Goal: Information Seeking & Learning: Check status

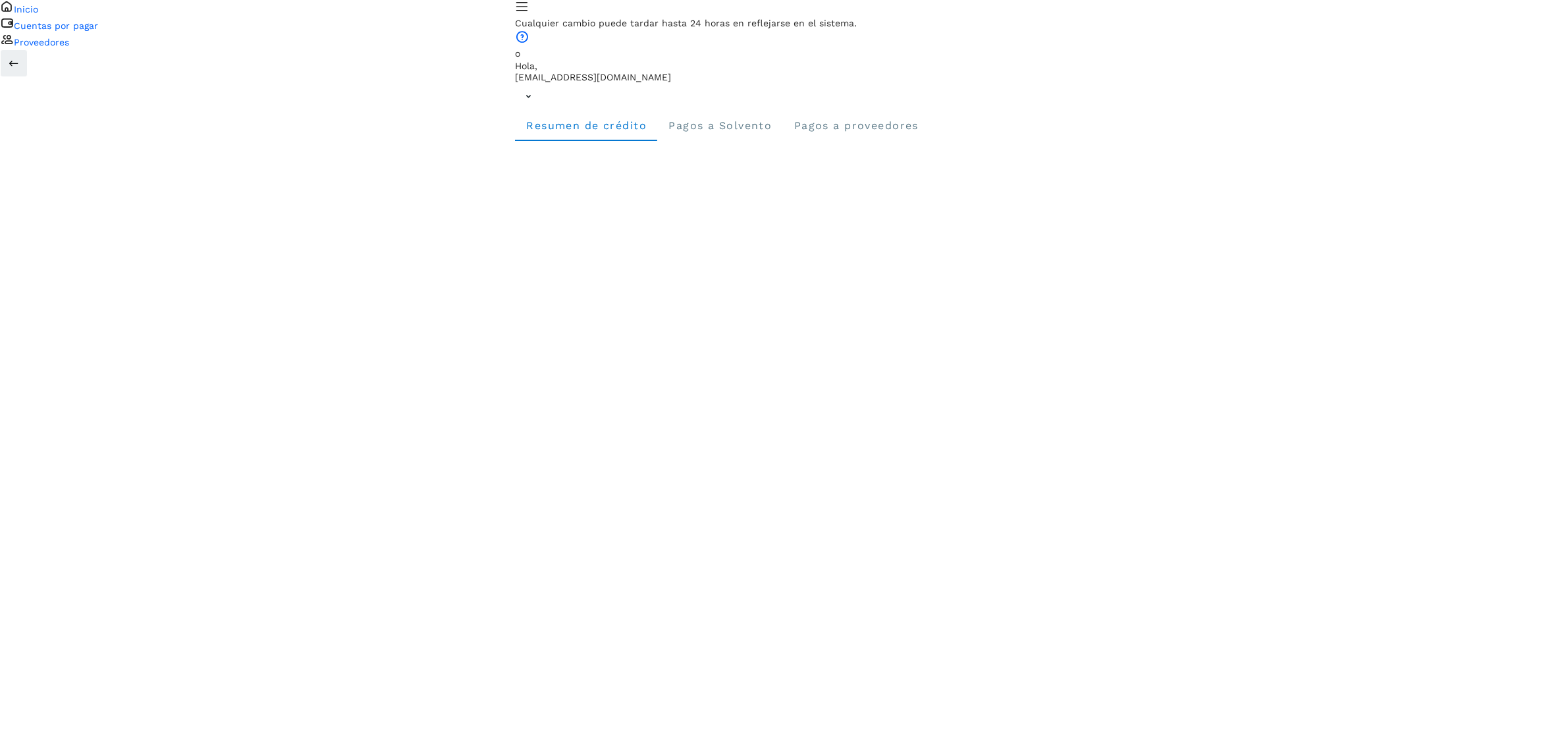
click at [14, 30] on icon at bounding box center [7, 23] width 14 height 14
click at [14, 13] on icon at bounding box center [7, 6] width 14 height 14
click at [14, 46] on icon at bounding box center [7, 39] width 14 height 14
click at [14, 13] on icon at bounding box center [7, 6] width 14 height 14
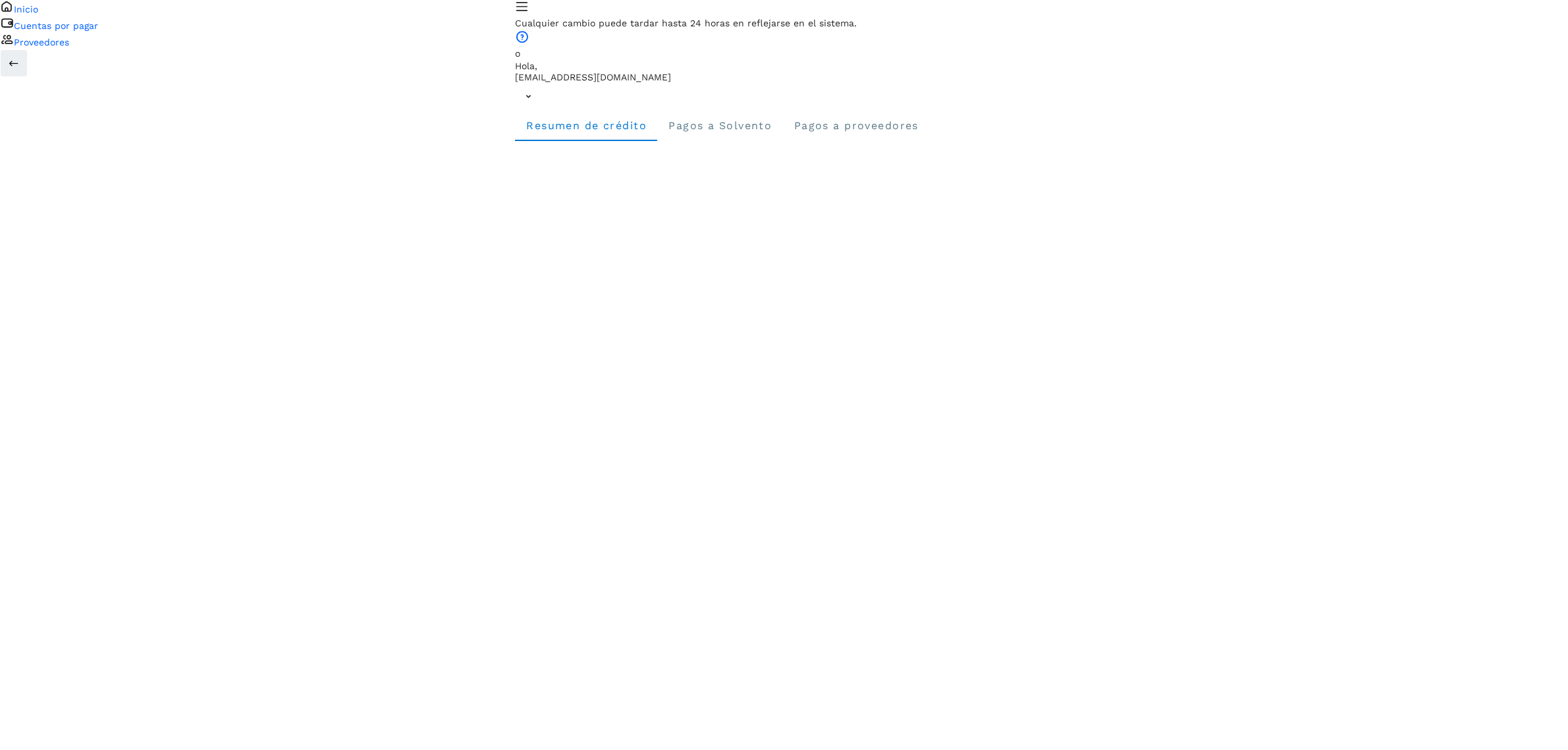
click at [14, 30] on icon at bounding box center [7, 23] width 14 height 14
click at [14, 46] on icon at bounding box center [7, 39] width 14 height 14
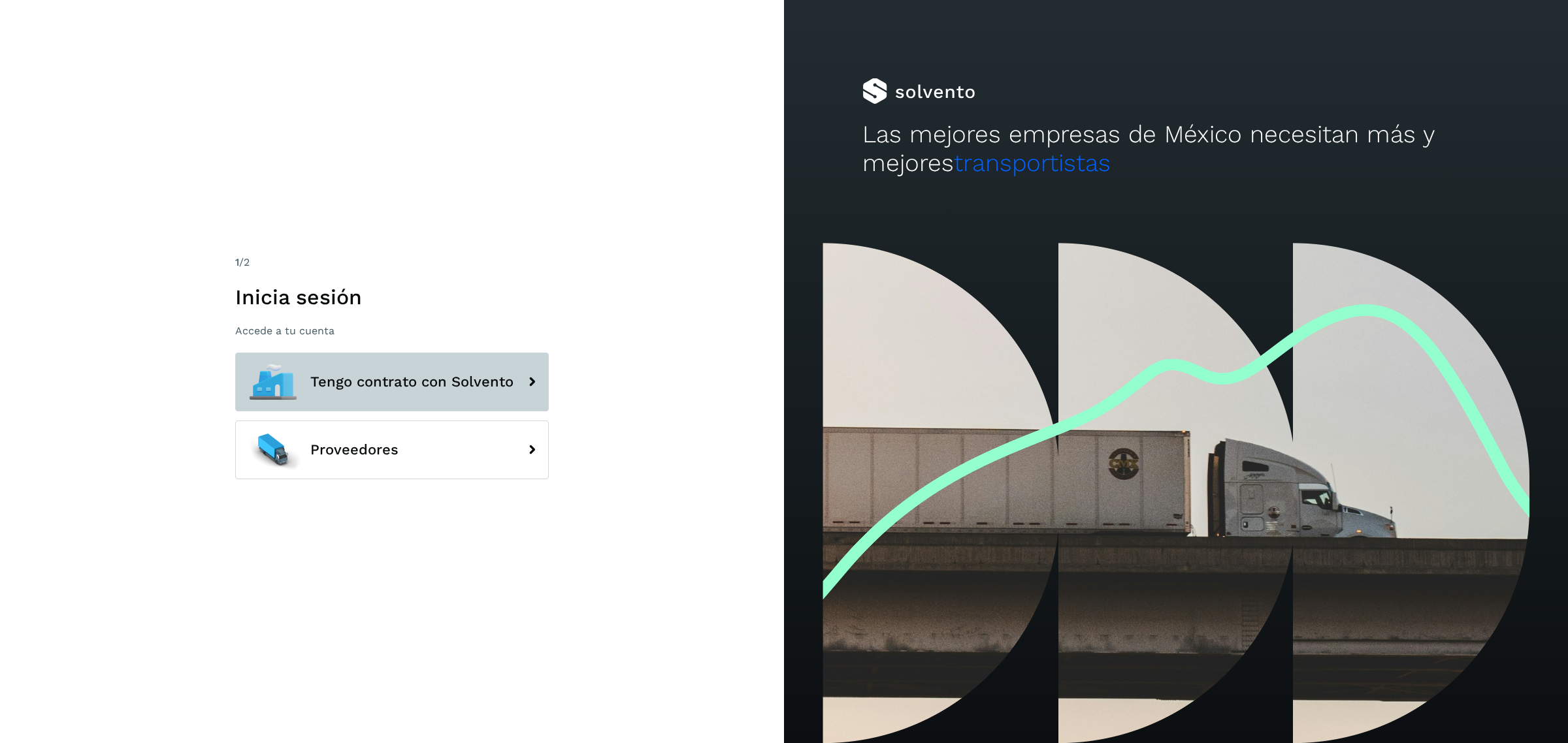
click at [438, 377] on span "Tengo contrato con Solvento" at bounding box center [412, 382] width 203 height 16
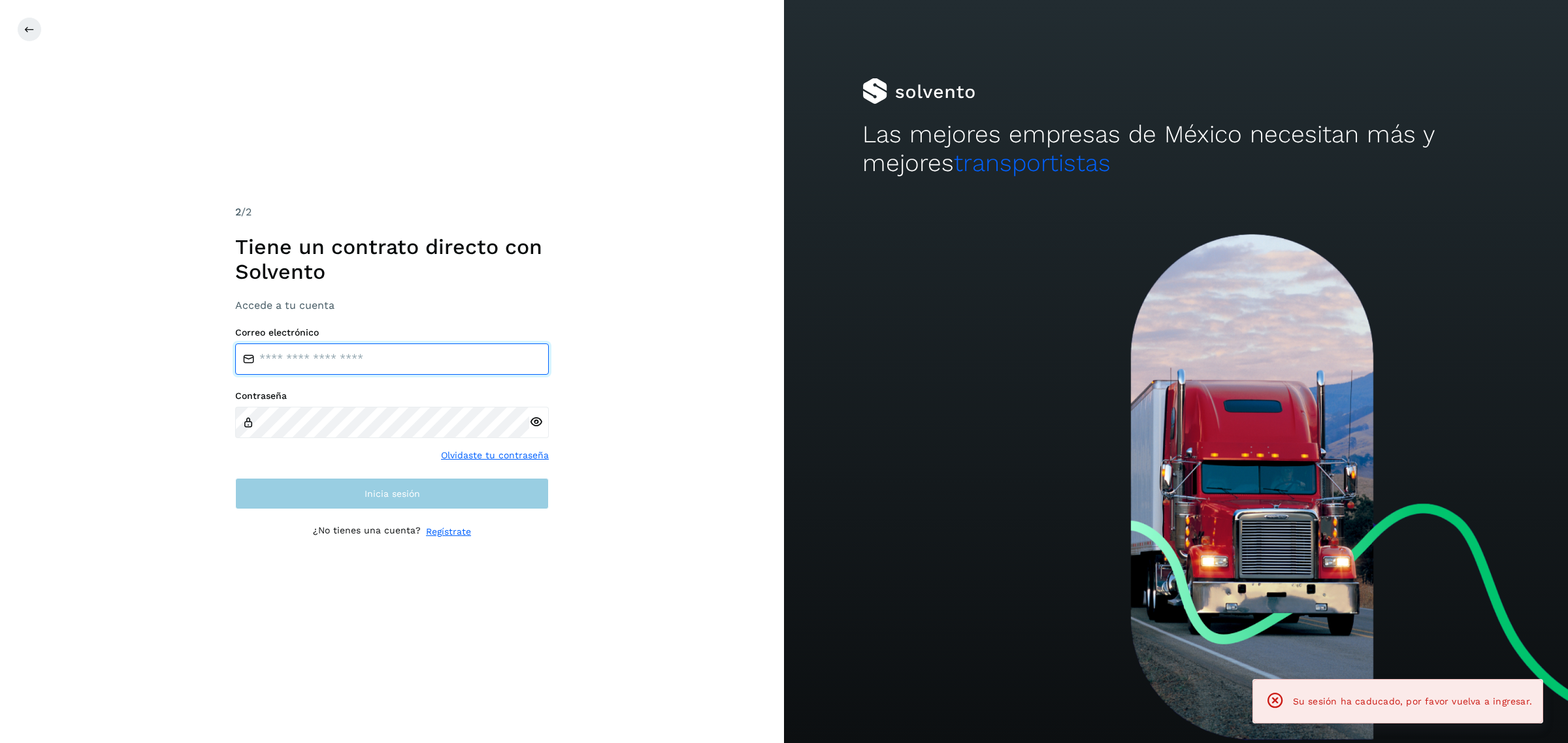
type input "**********"
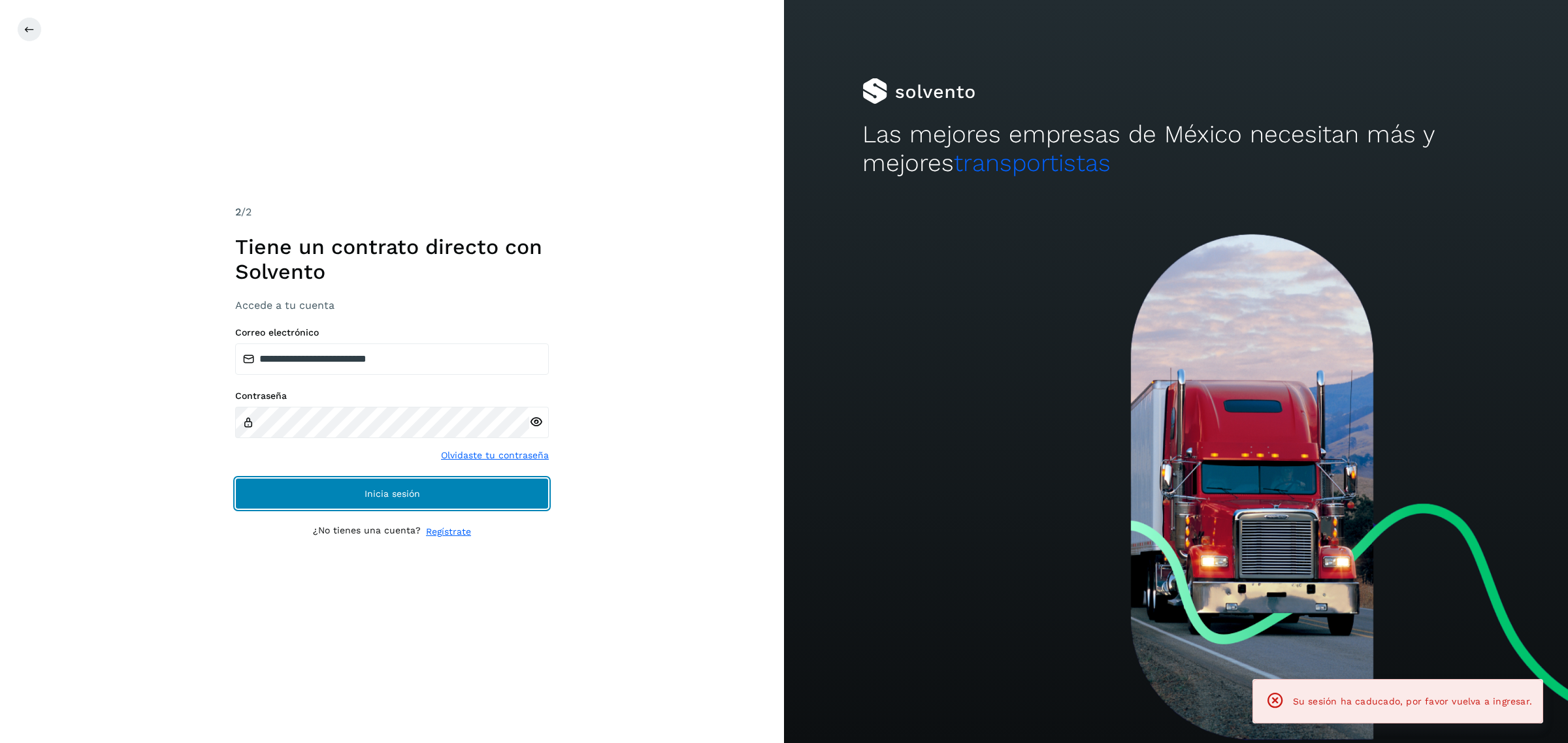
click at [357, 491] on button "Inicia sesión" at bounding box center [392, 493] width 314 height 31
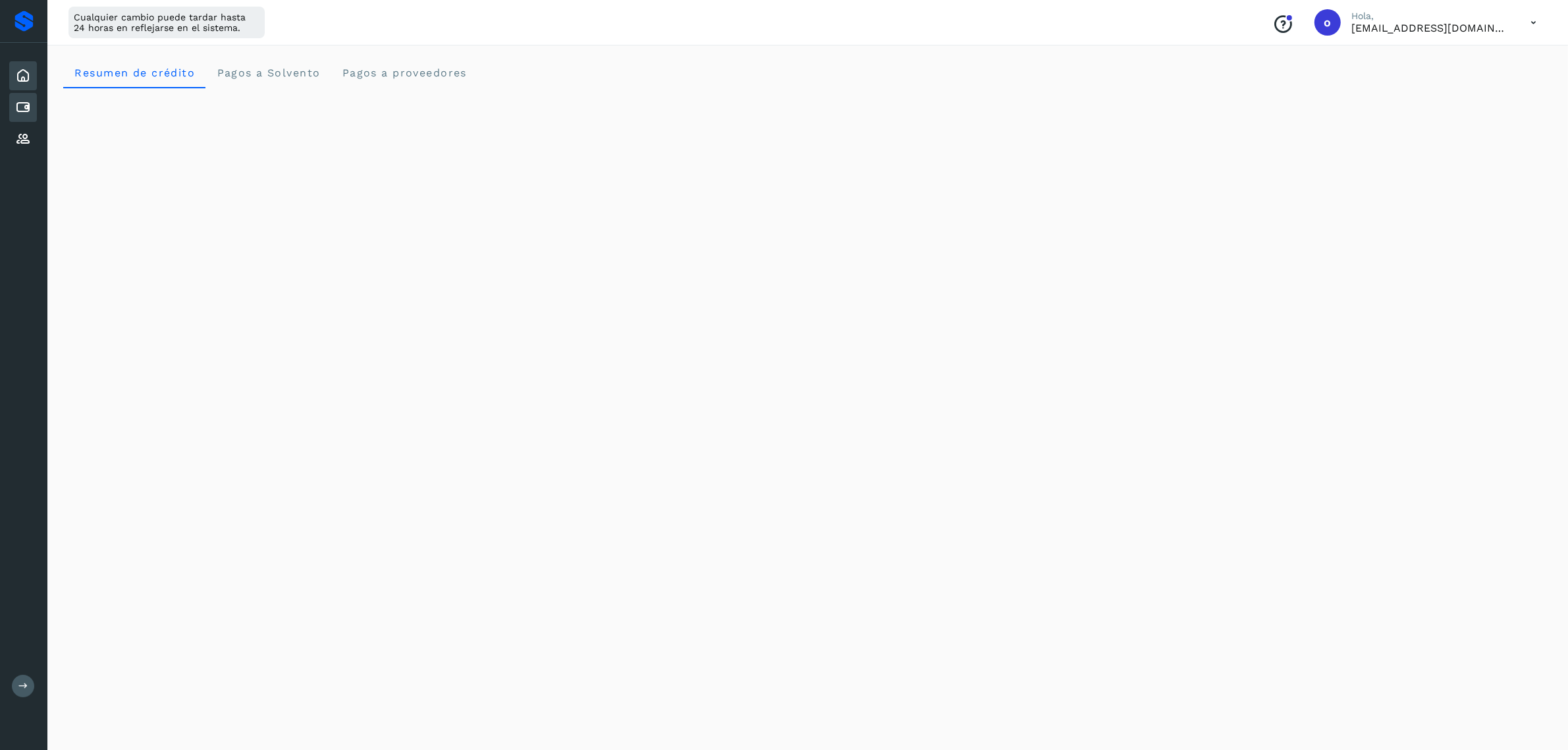
click at [25, 107] on icon at bounding box center [23, 107] width 16 height 16
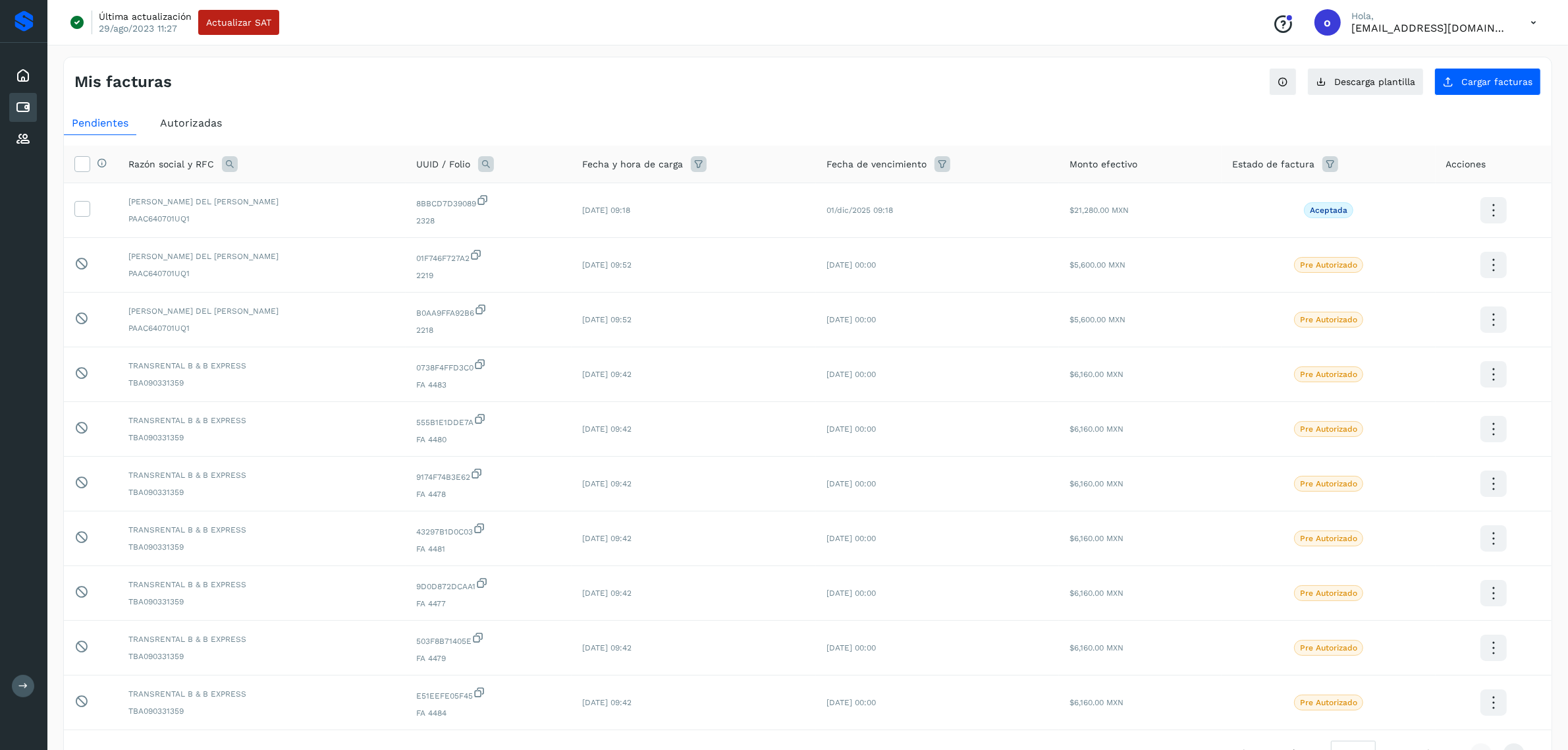
click at [1316, 159] on div "Estado de factura" at bounding box center [1329, 164] width 193 height 16
click at [1332, 161] on icon at bounding box center [1331, 164] width 16 height 16
click at [1475, 195] on div at bounding box center [1415, 197] width 162 height 21
click at [1354, 328] on icon at bounding box center [1347, 329] width 13 height 13
type input "**********"
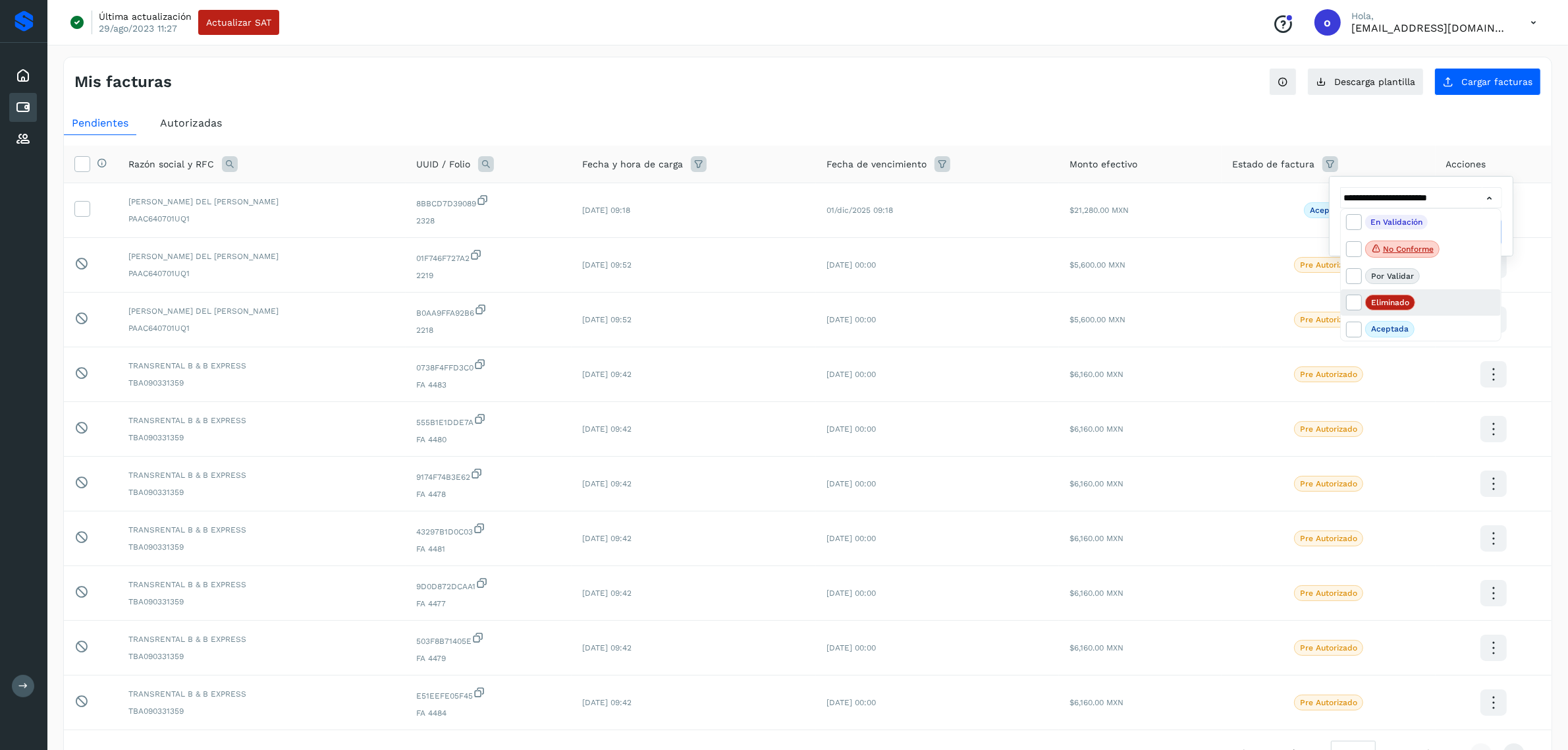
scroll to position [30, 0]
click at [1503, 228] on div at bounding box center [784, 375] width 1568 height 750
click at [1454, 231] on span "Filtrar" at bounding box center [1454, 232] width 24 height 12
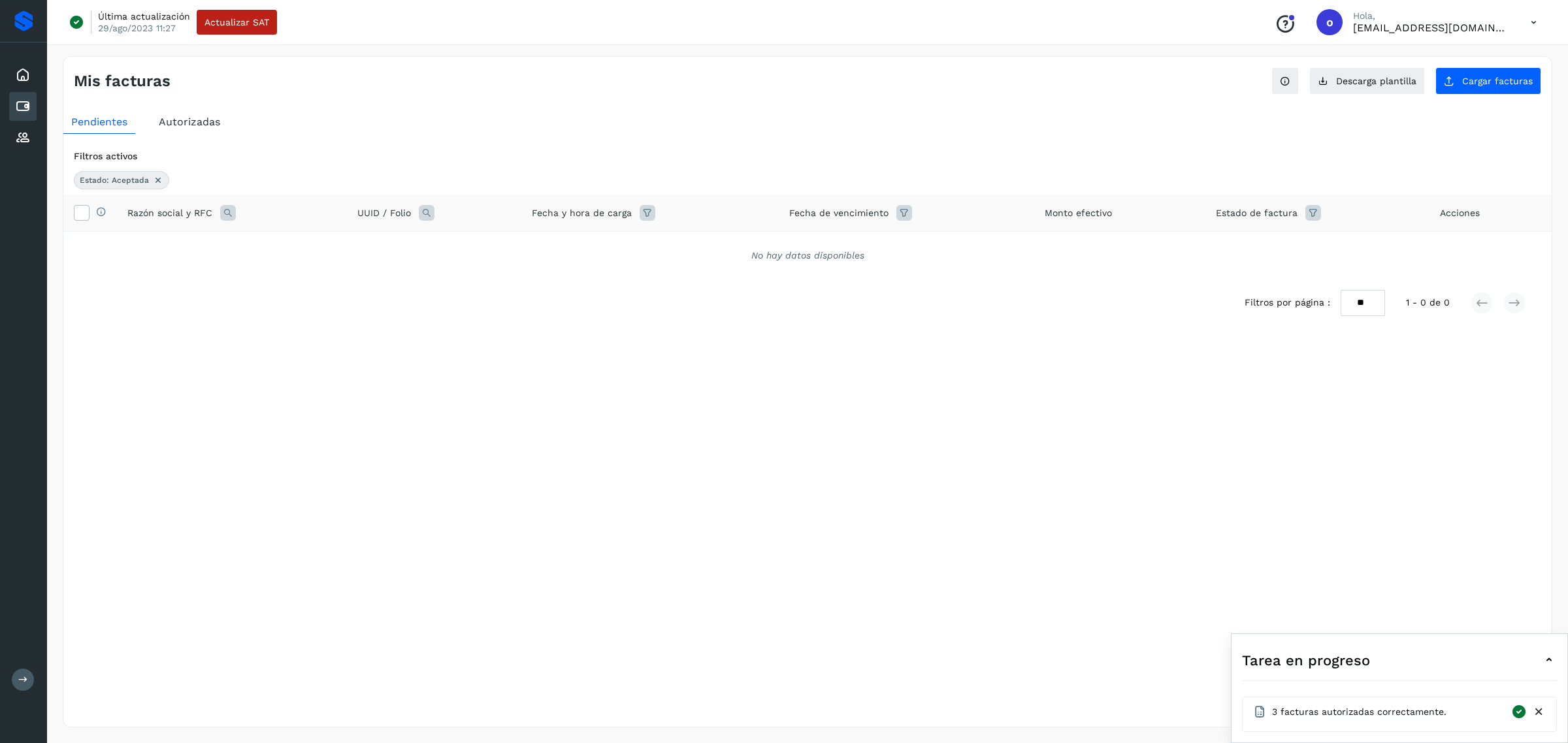
click at [211, 132] on div "Autorizadas" at bounding box center [189, 122] width 77 height 24
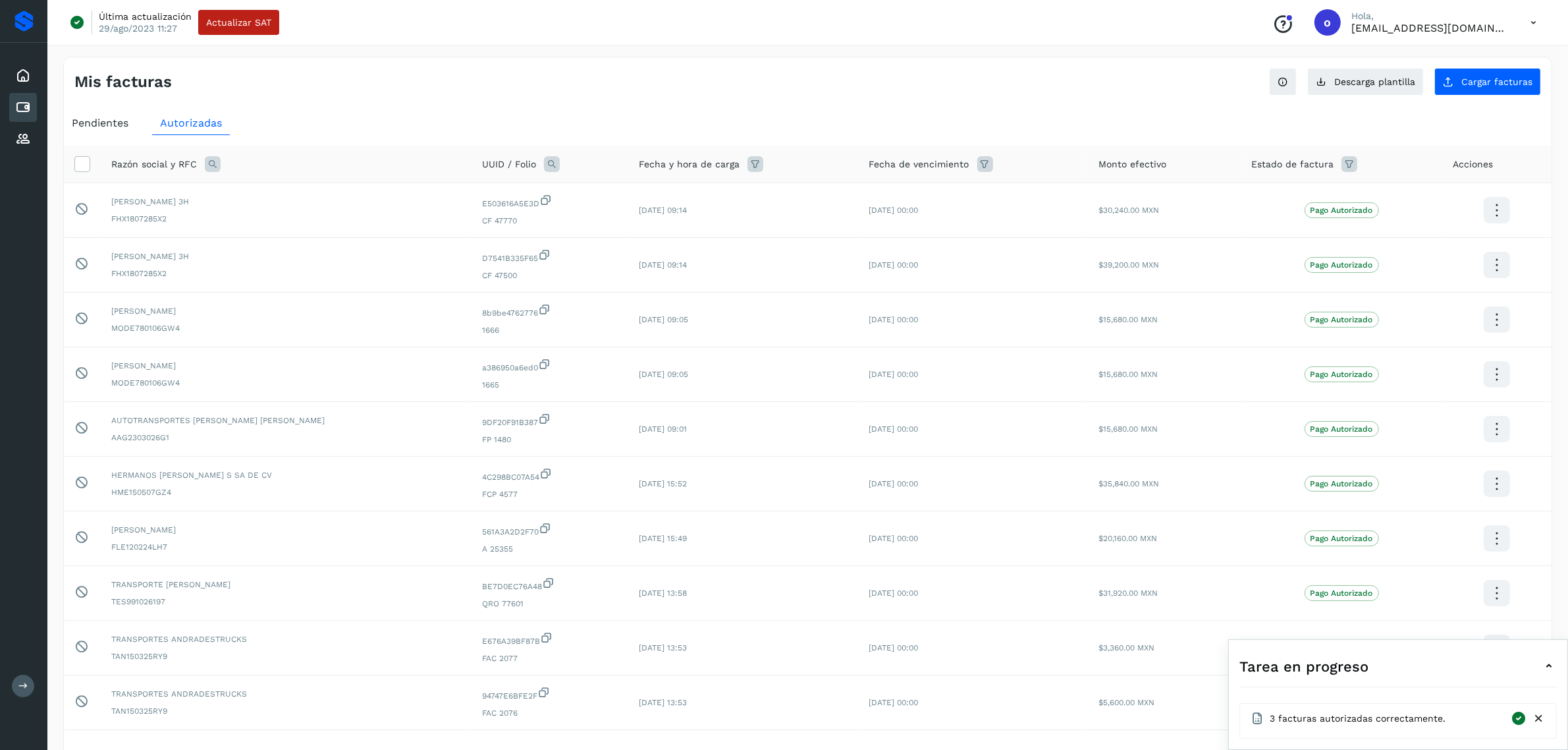
click at [109, 122] on span "Pendientes" at bounding box center [100, 123] width 57 height 12
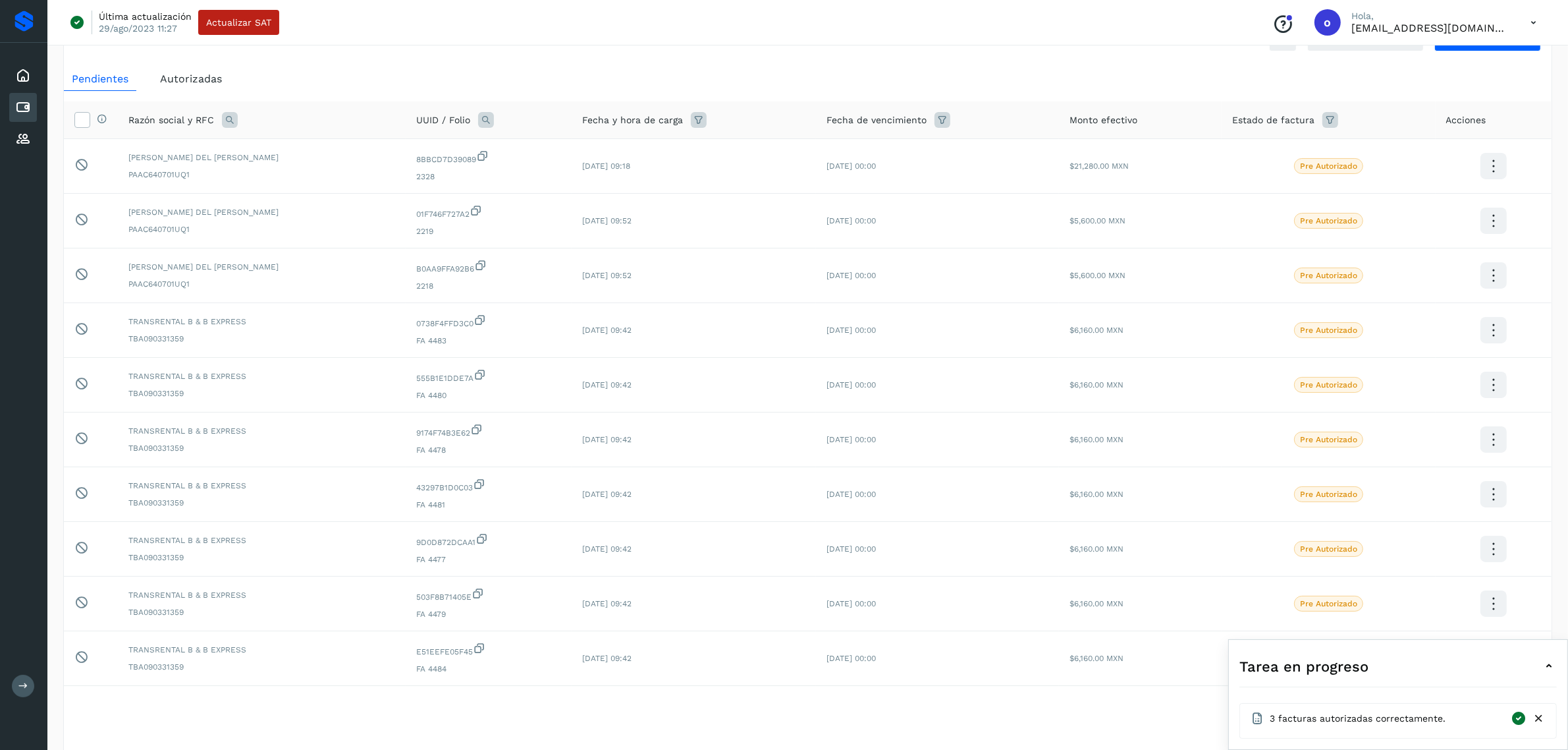
scroll to position [96, 0]
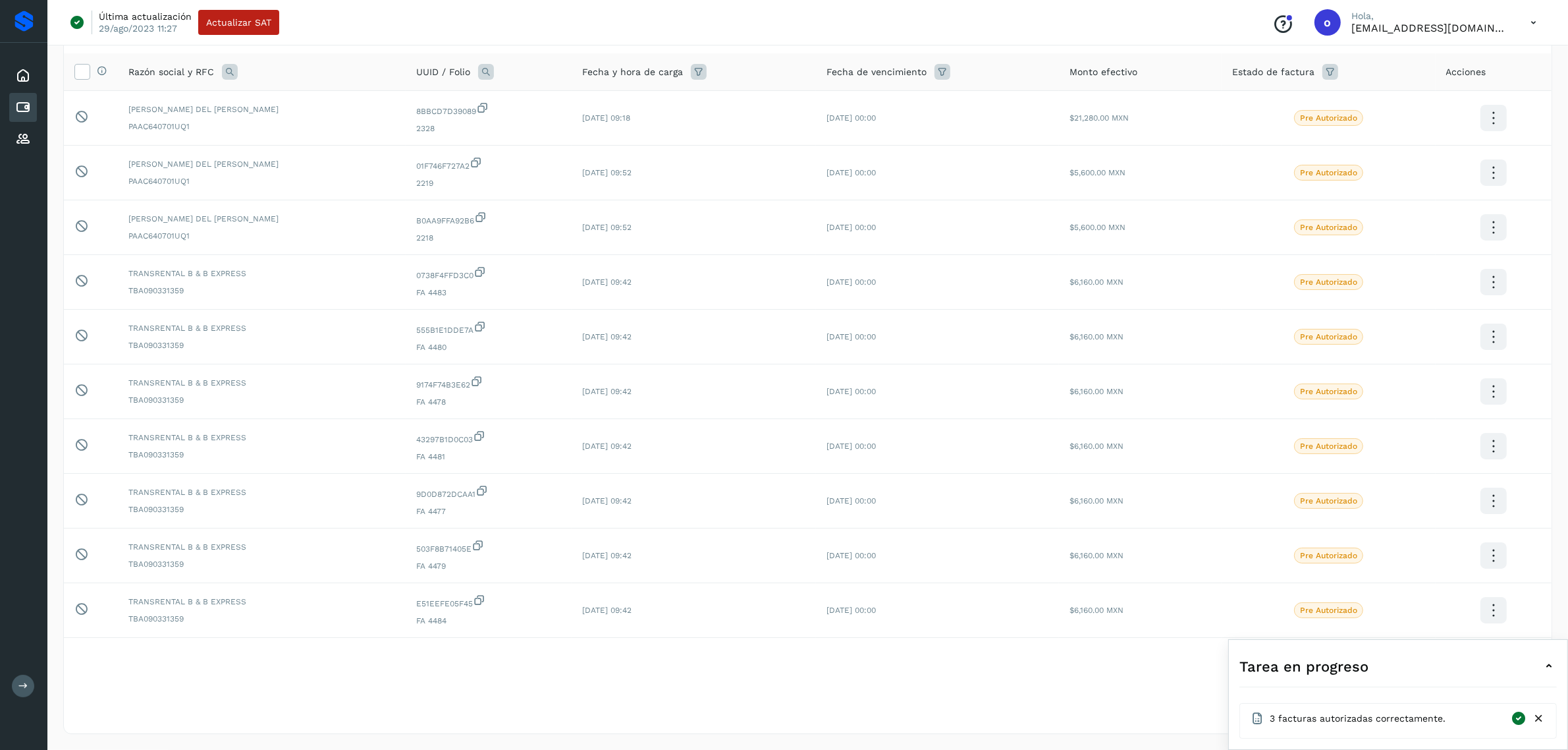
click at [1551, 662] on icon at bounding box center [1549, 666] width 16 height 16
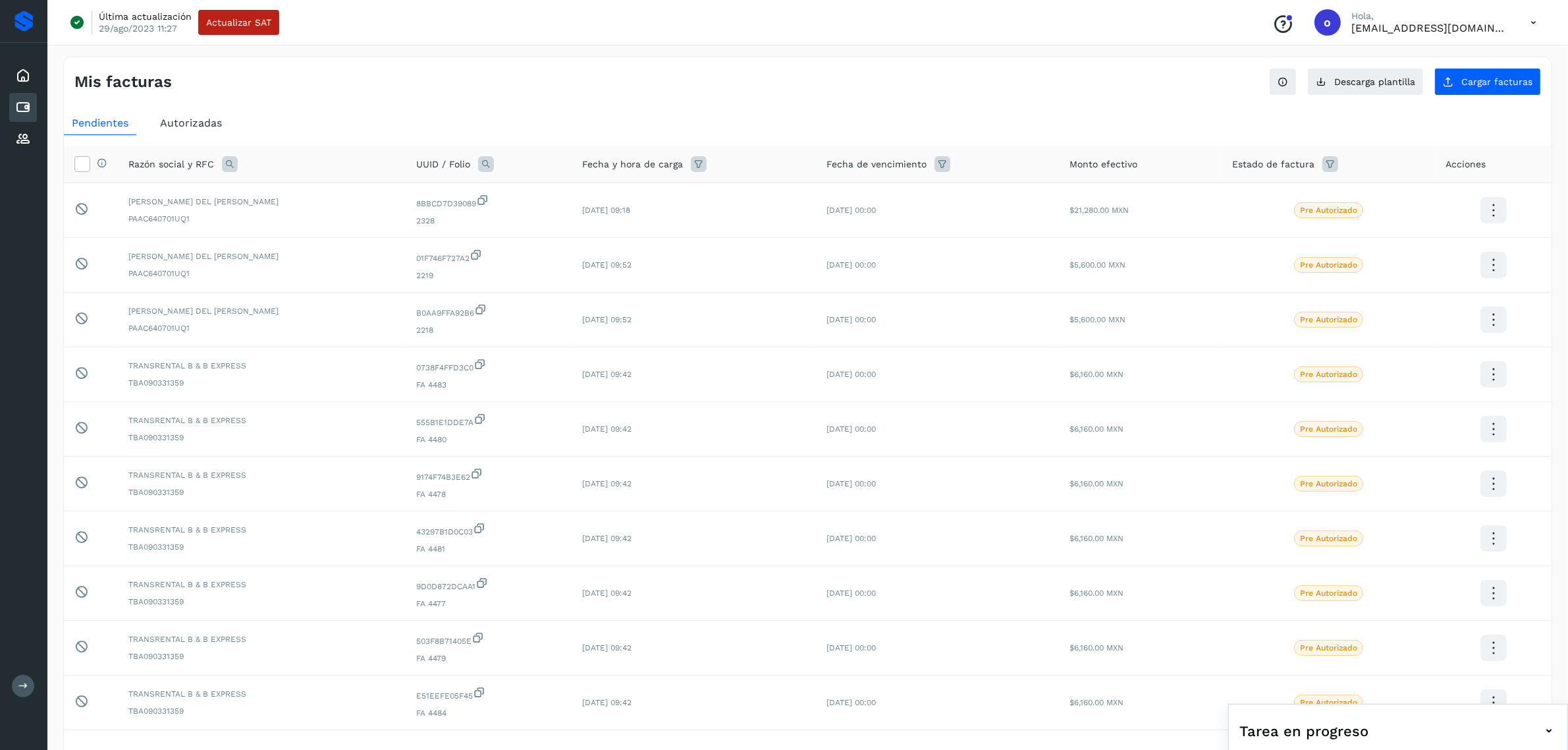
click at [199, 117] on span "Autorizadas" at bounding box center [190, 123] width 62 height 12
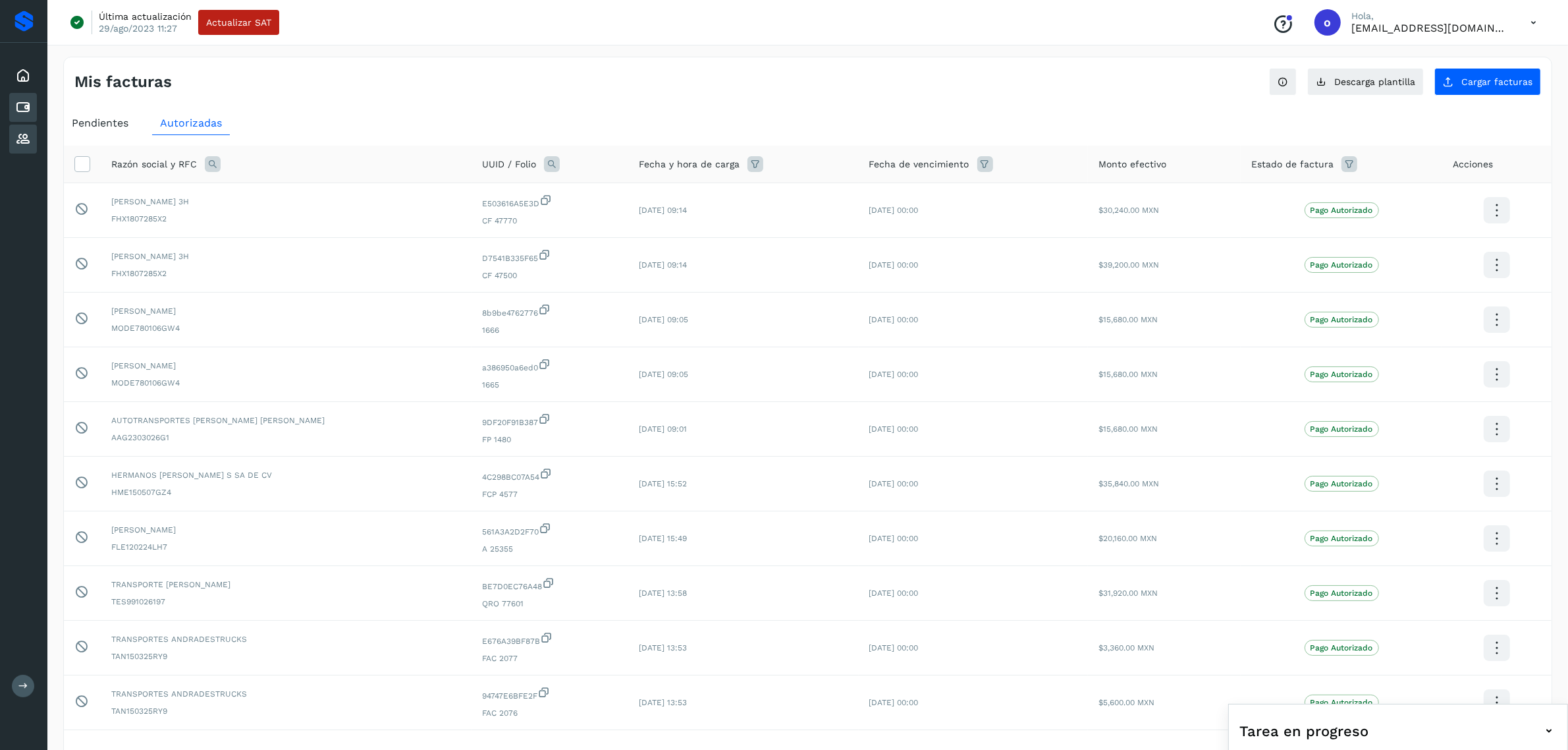
click at [34, 129] on div "Proveedores" at bounding box center [23, 139] width 28 height 29
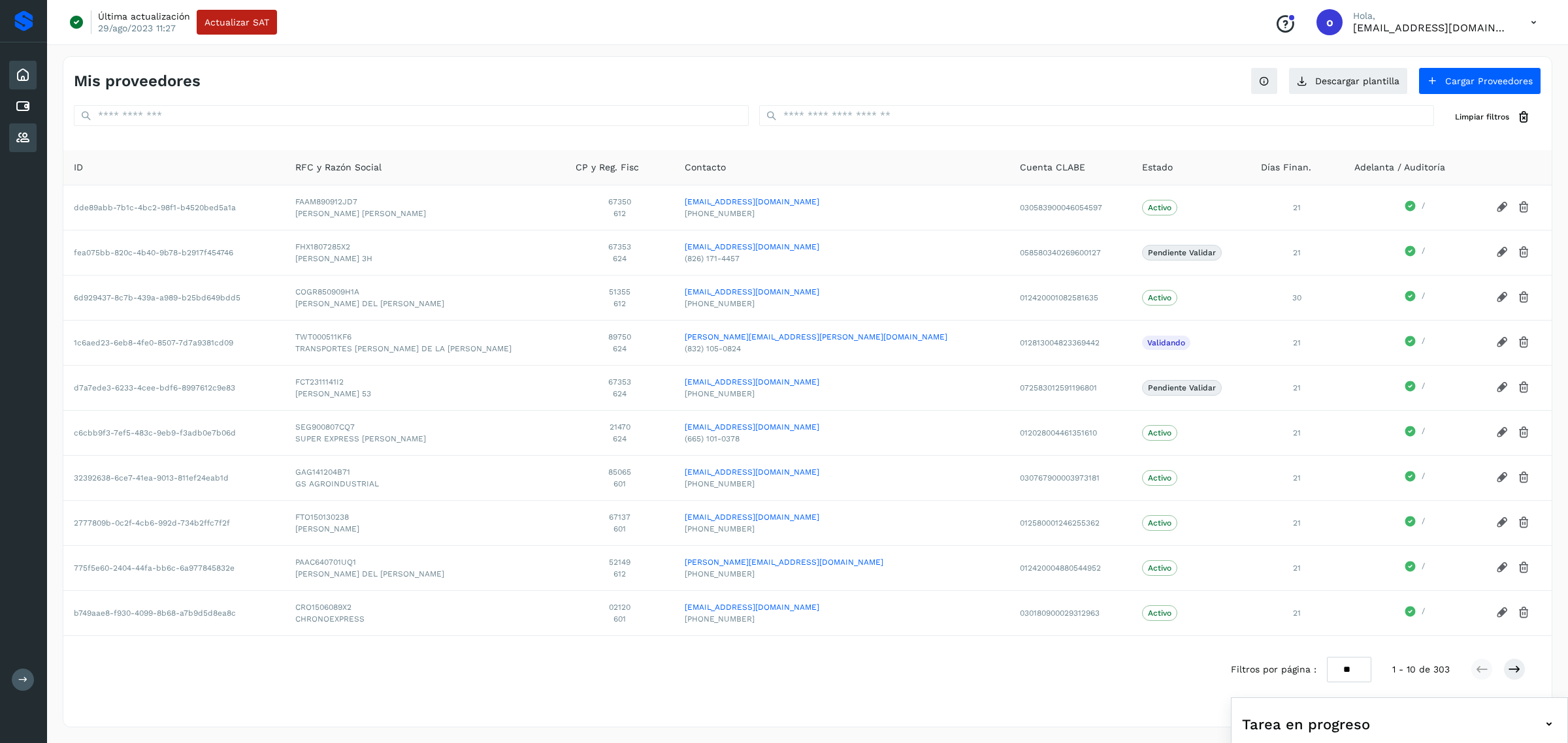
click at [24, 83] on div "Inicio" at bounding box center [23, 75] width 27 height 29
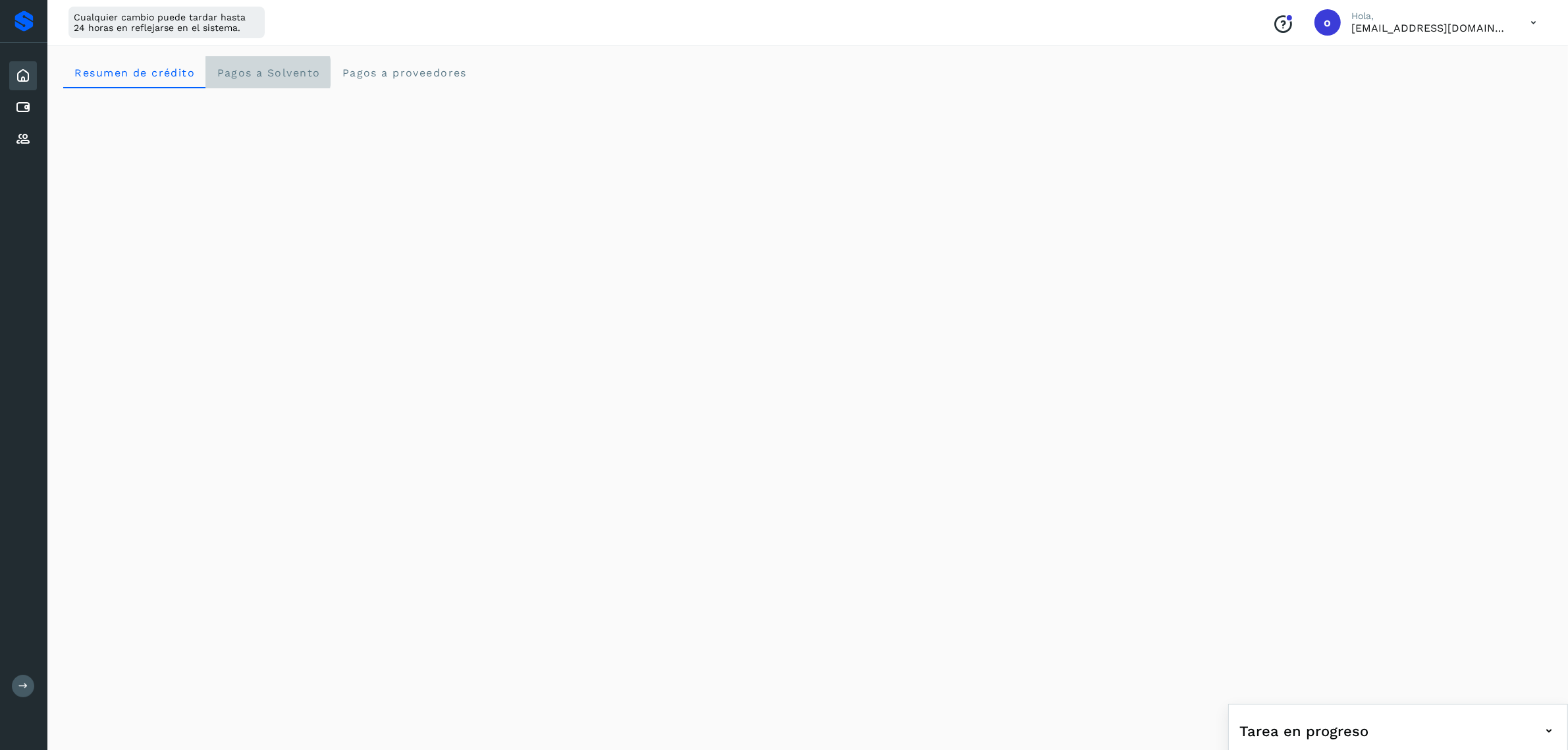
click at [284, 77] on span "Pagos a Solvento" at bounding box center [268, 72] width 104 height 12
click at [393, 79] on proveedores "Pagos a proveedores" at bounding box center [403, 72] width 147 height 31
click at [18, 99] on icon at bounding box center [23, 107] width 16 height 16
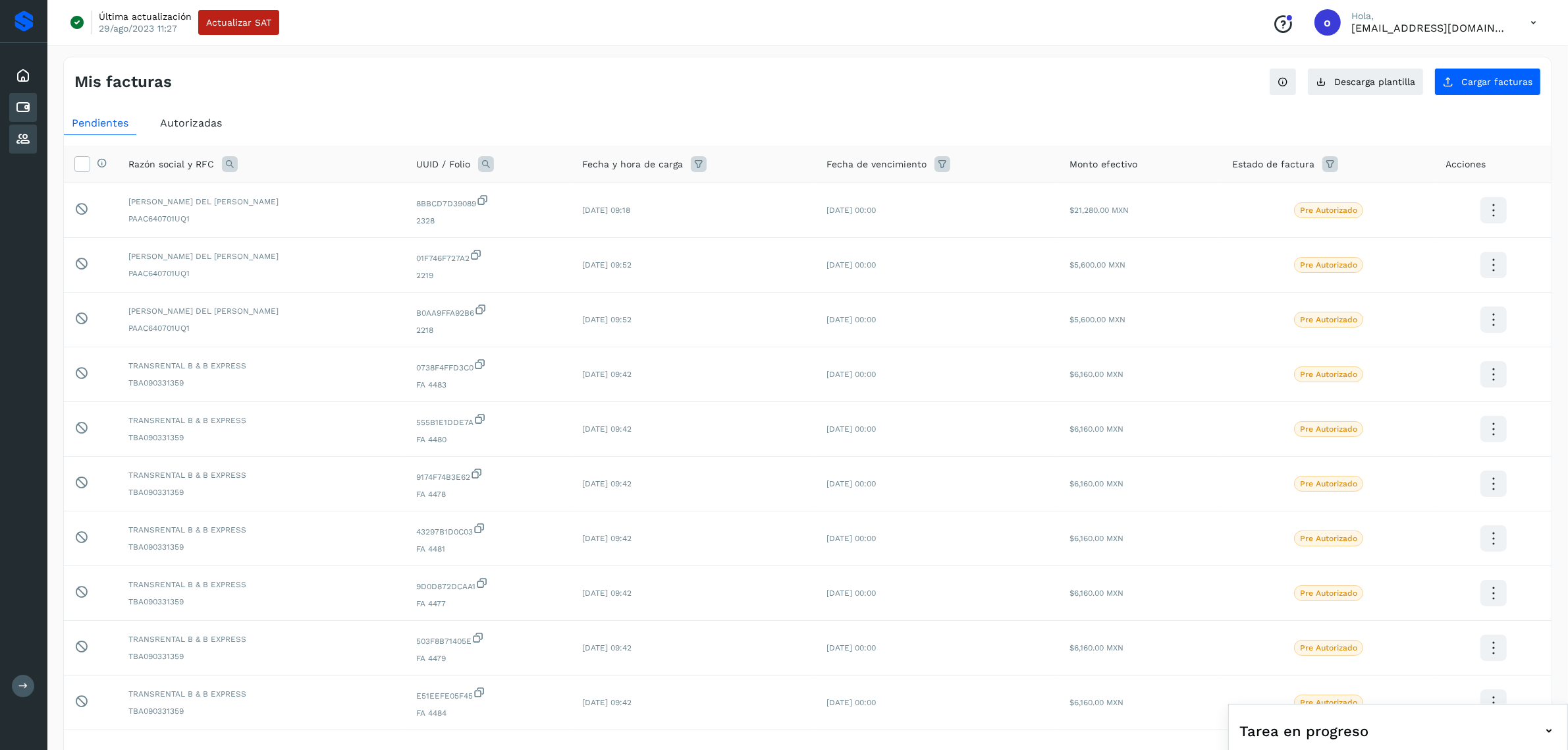
click at [26, 147] on div "Proveedores" at bounding box center [23, 139] width 28 height 29
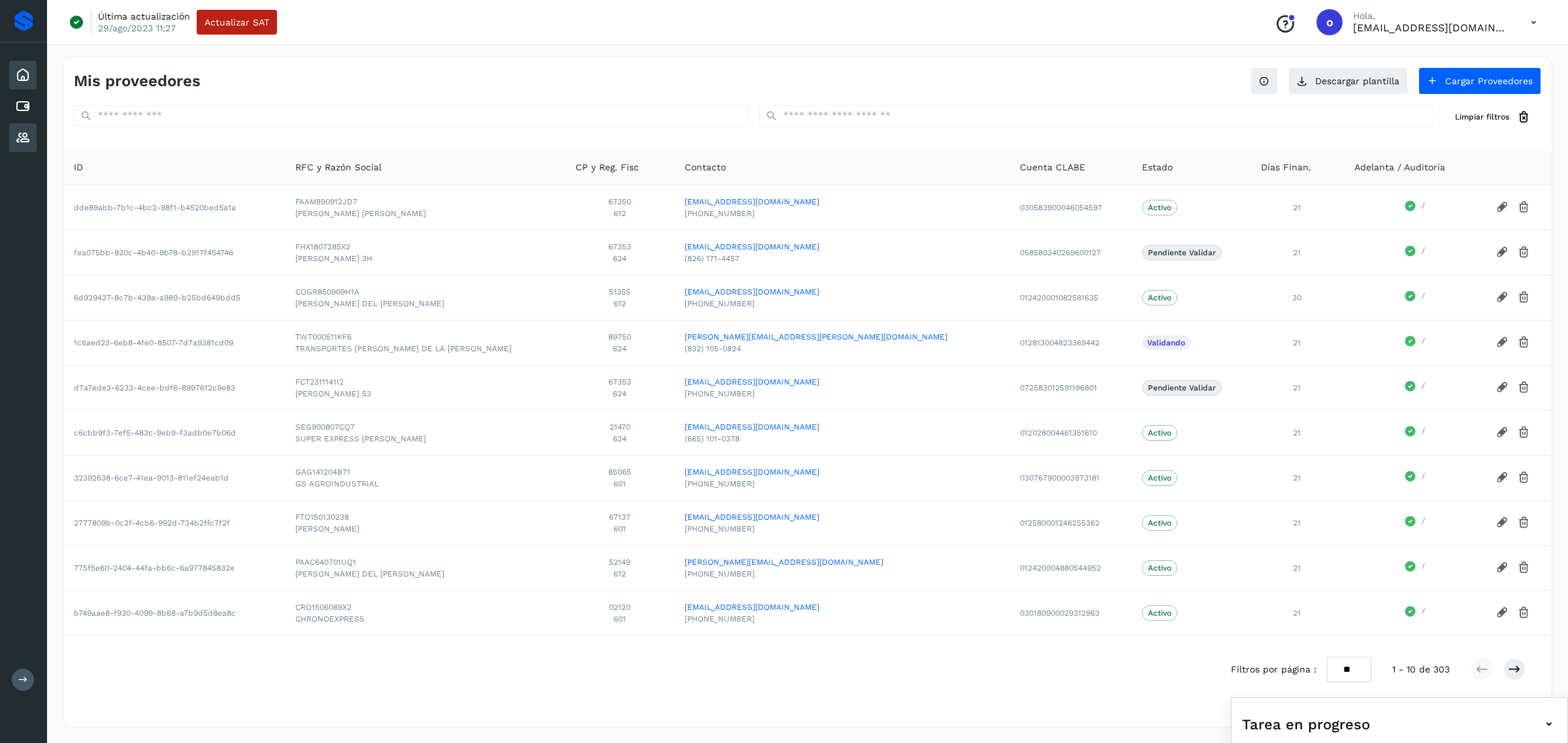
click at [28, 78] on icon at bounding box center [23, 75] width 16 height 16
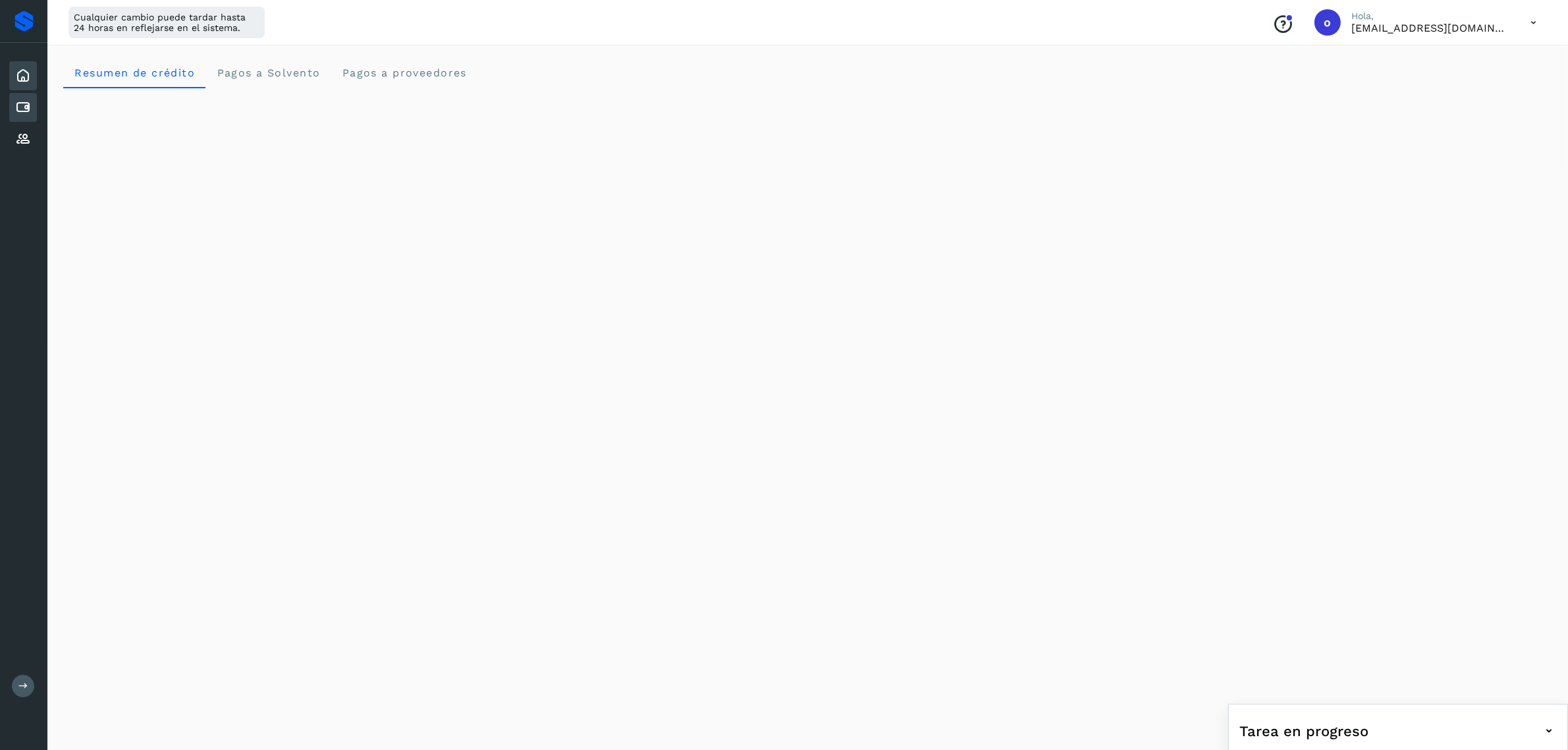
click at [18, 103] on icon at bounding box center [23, 107] width 16 height 16
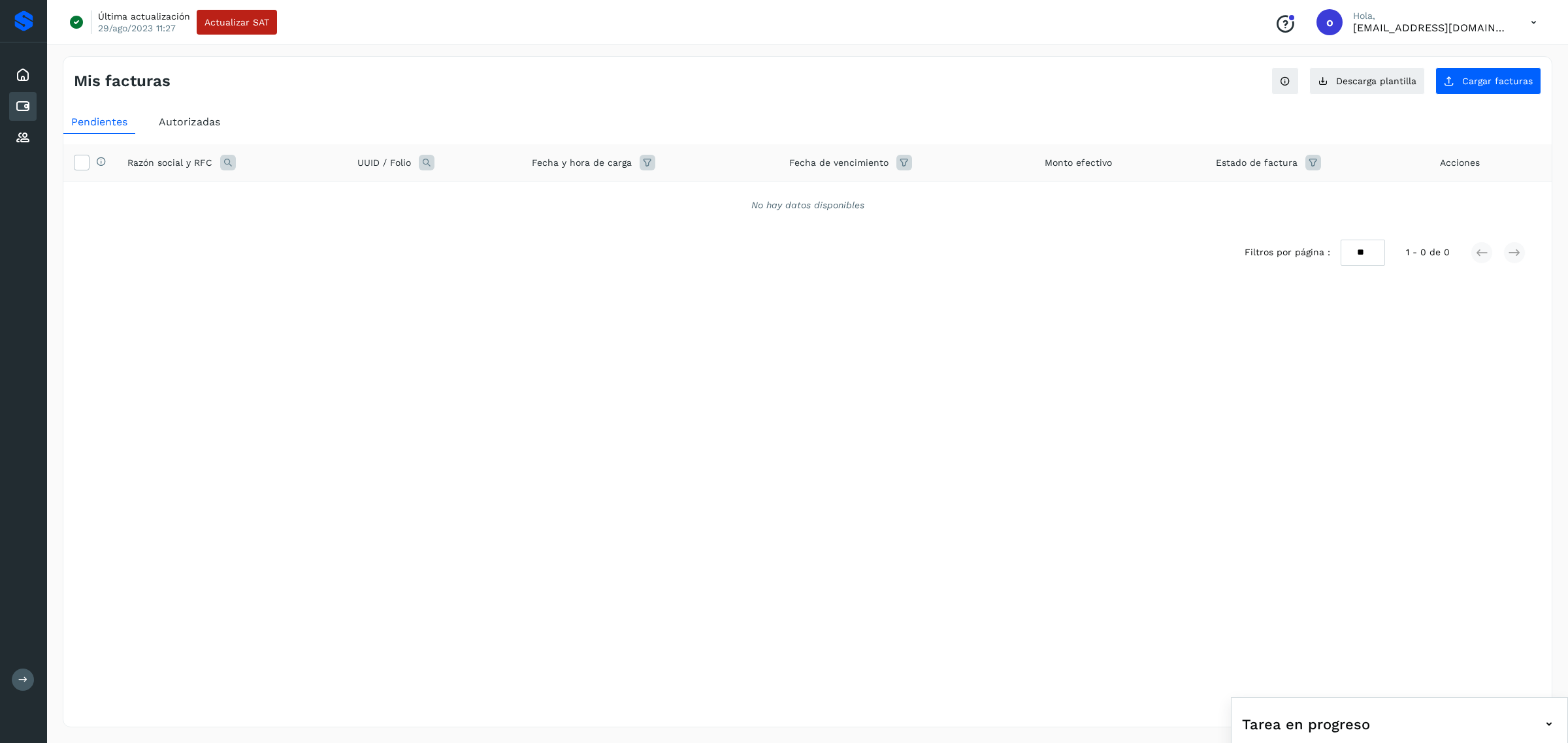
click at [164, 118] on span "Autorizadas" at bounding box center [189, 121] width 61 height 12
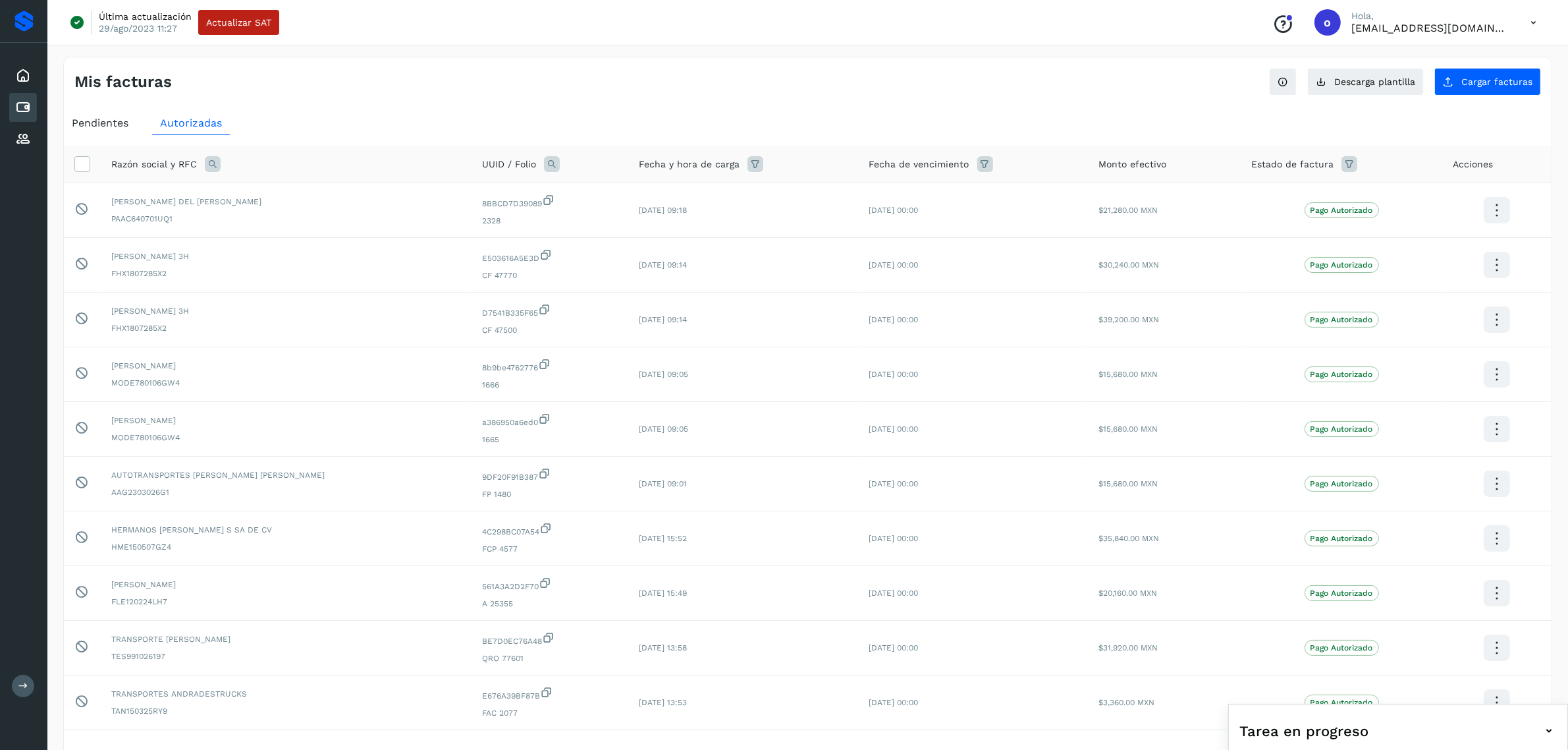
click at [221, 169] on div "Razón social y RFC" at bounding box center [287, 164] width 350 height 16
click at [214, 163] on icon at bounding box center [213, 164] width 16 height 16
click at [317, 209] on input "text" at bounding box center [299, 219] width 162 height 21
type input "**********"
click at [338, 258] on span "Buscar" at bounding box center [332, 254] width 26 height 12
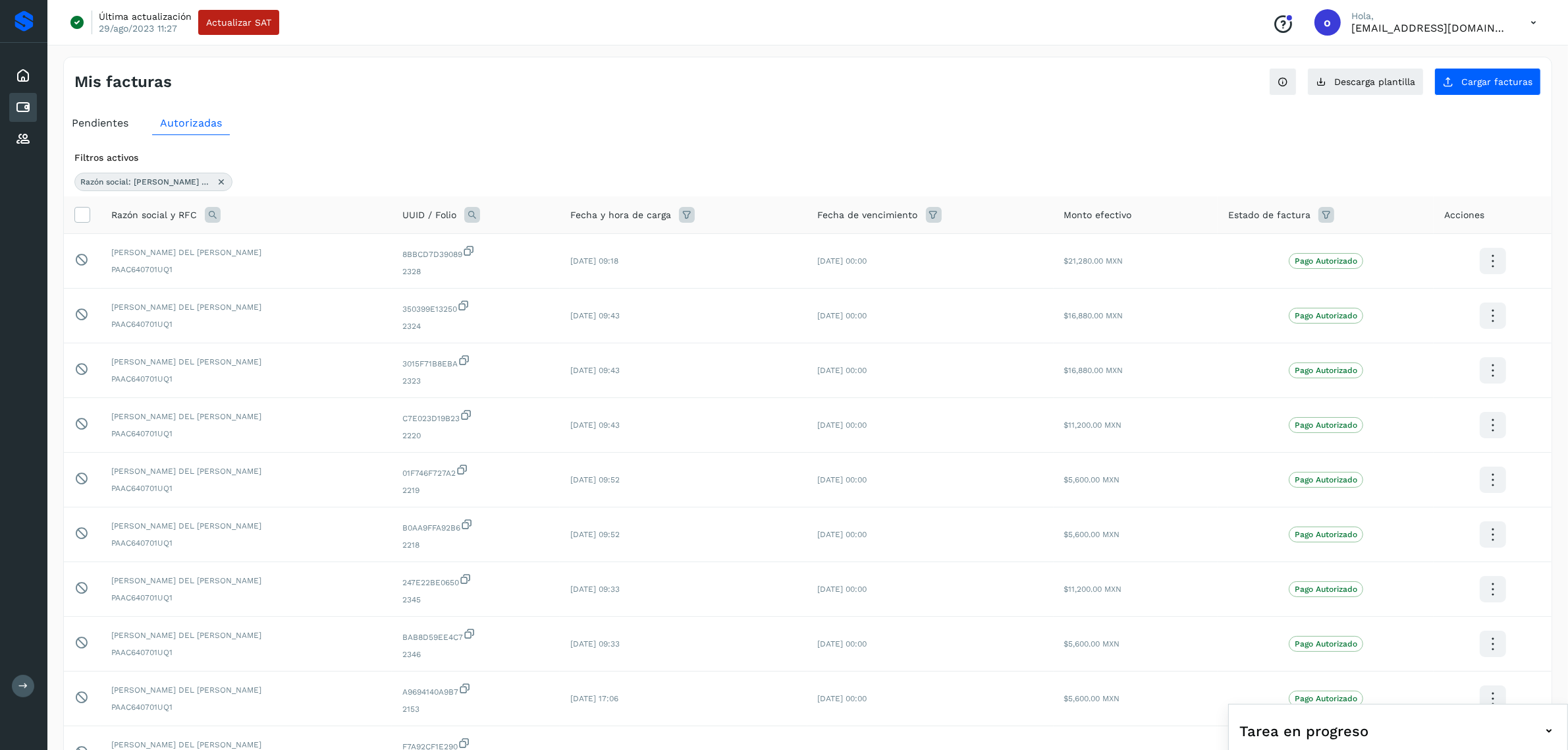
click at [489, 116] on ul "Pendientes Autorizadas" at bounding box center [808, 123] width 1488 height 24
